Goal: Information Seeking & Learning: Compare options

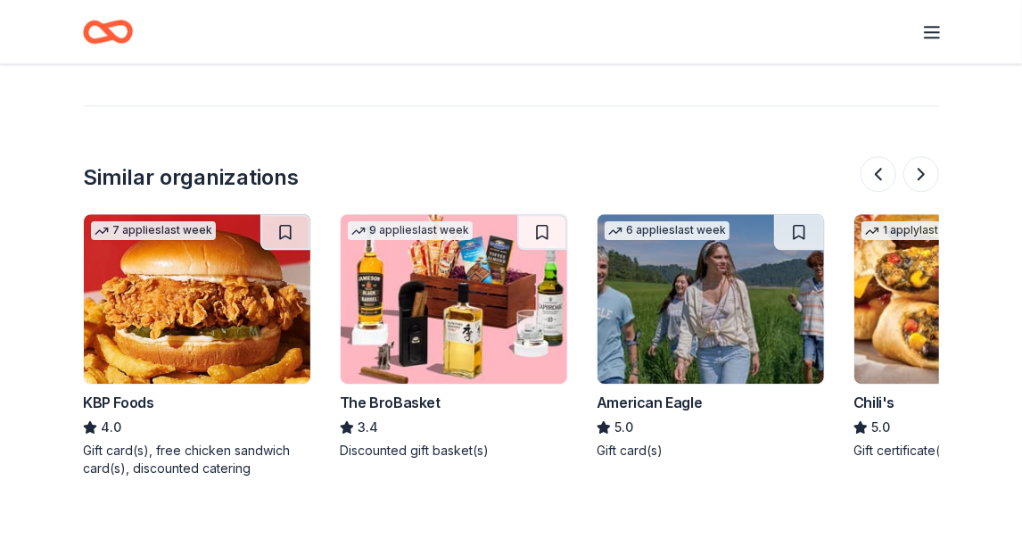
scroll to position [0, 1683]
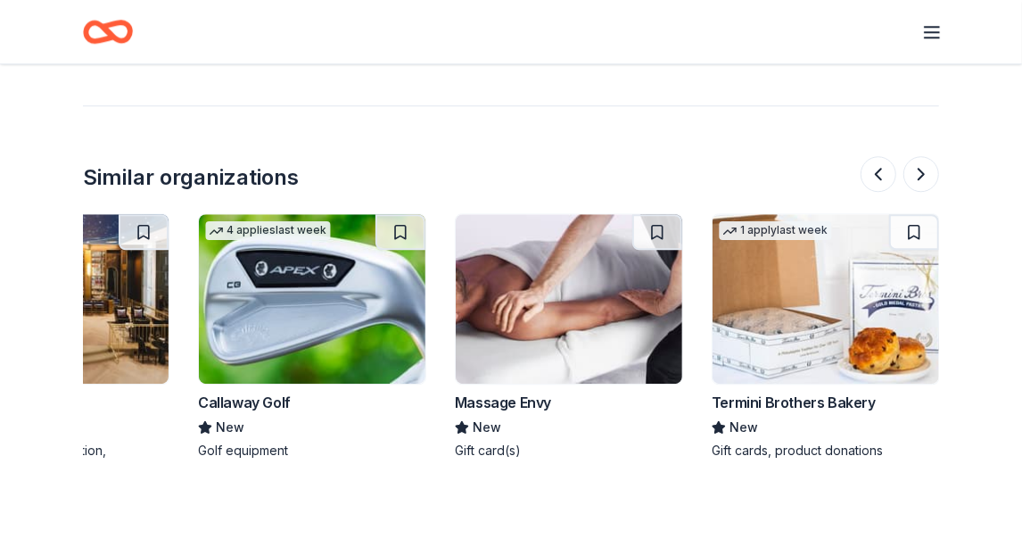
click at [508, 399] on div "Massage Envy" at bounding box center [503, 402] width 96 height 21
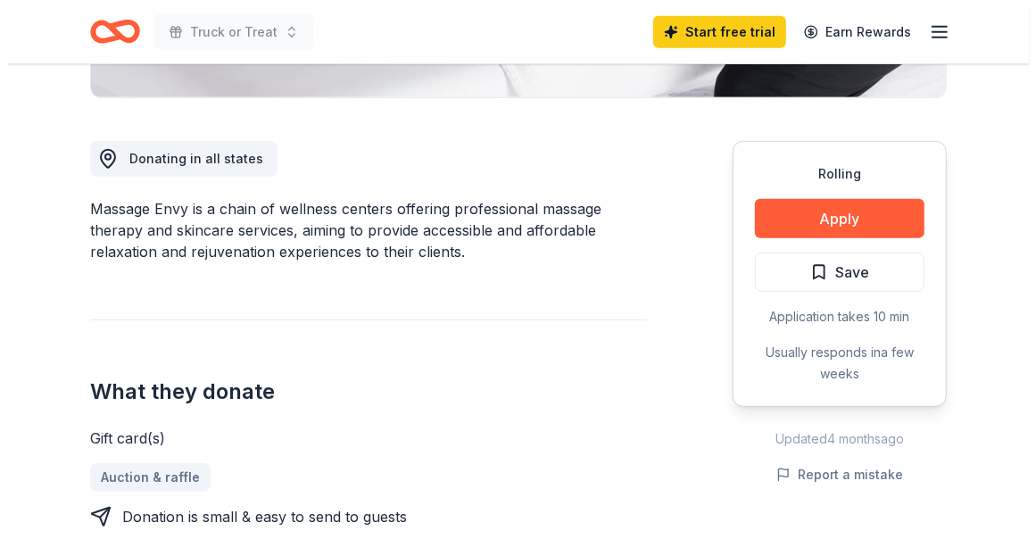
scroll to position [268, 0]
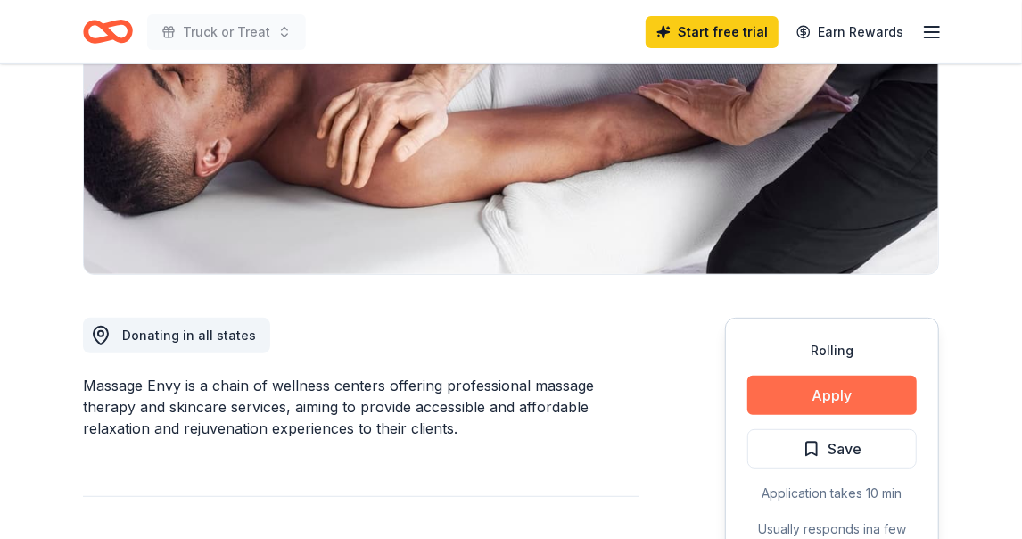
click at [830, 386] on button "Apply" at bounding box center [831, 395] width 169 height 39
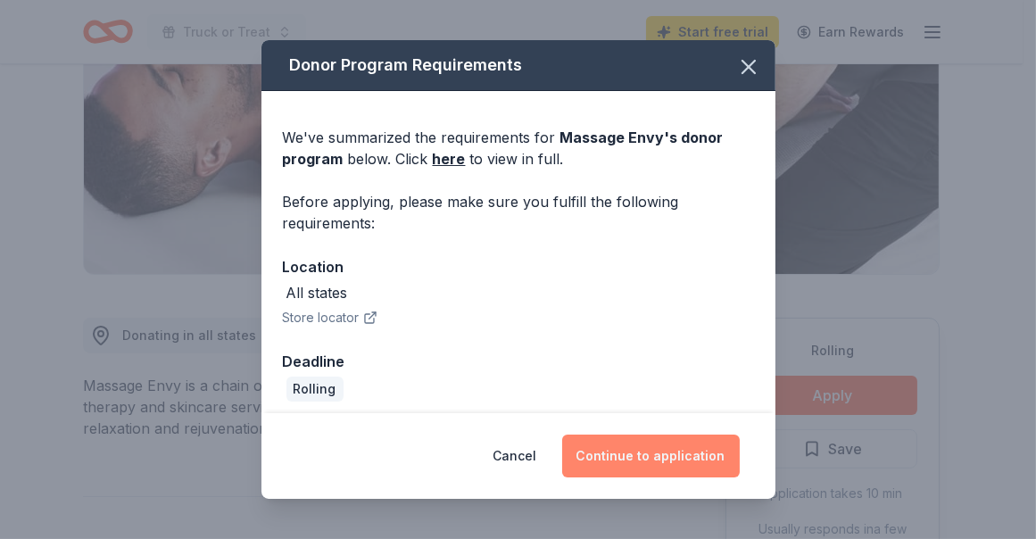
click at [648, 449] on button "Continue to application" at bounding box center [650, 455] width 177 height 43
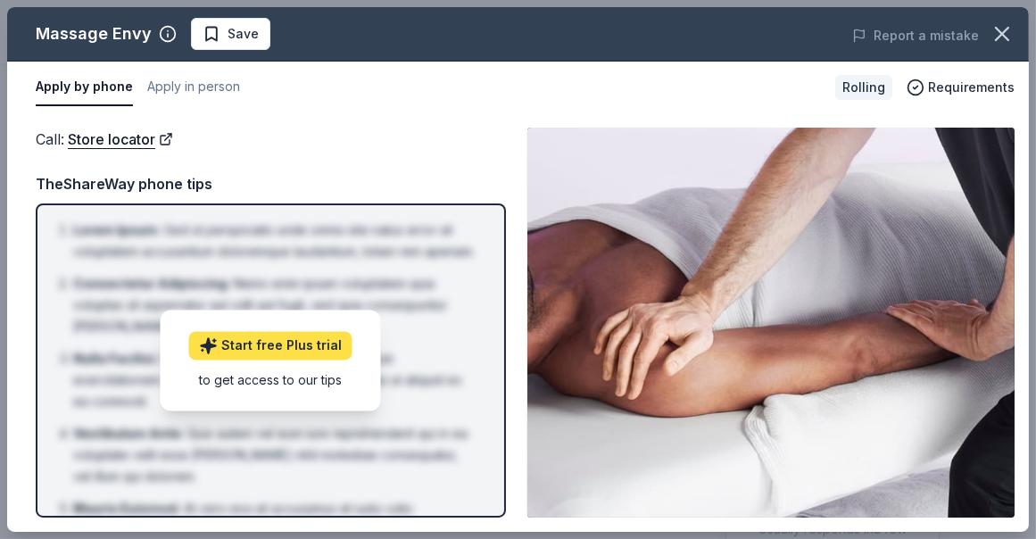
click at [284, 339] on link "Start free Plus trial" at bounding box center [270, 345] width 163 height 29
